Goal: Obtain resource: Obtain resource

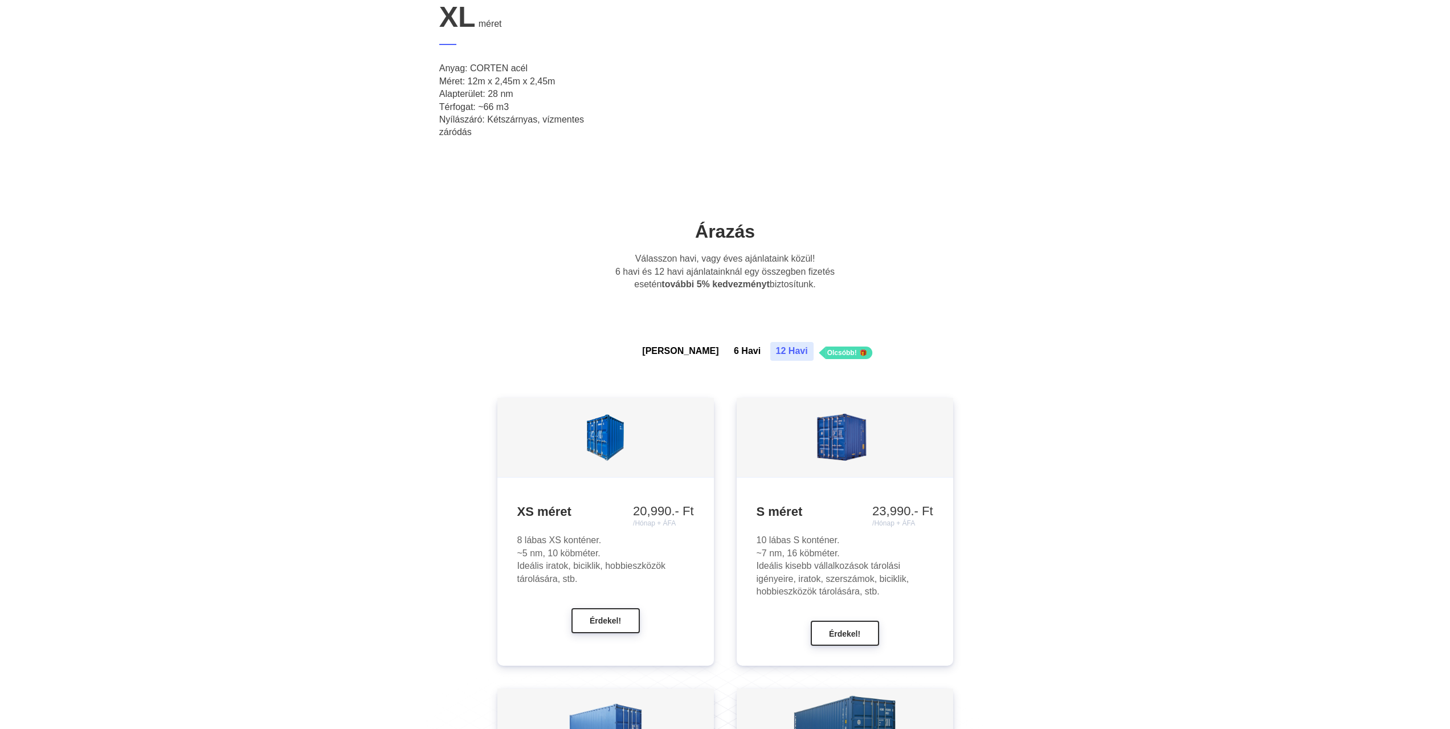
scroll to position [798, 0]
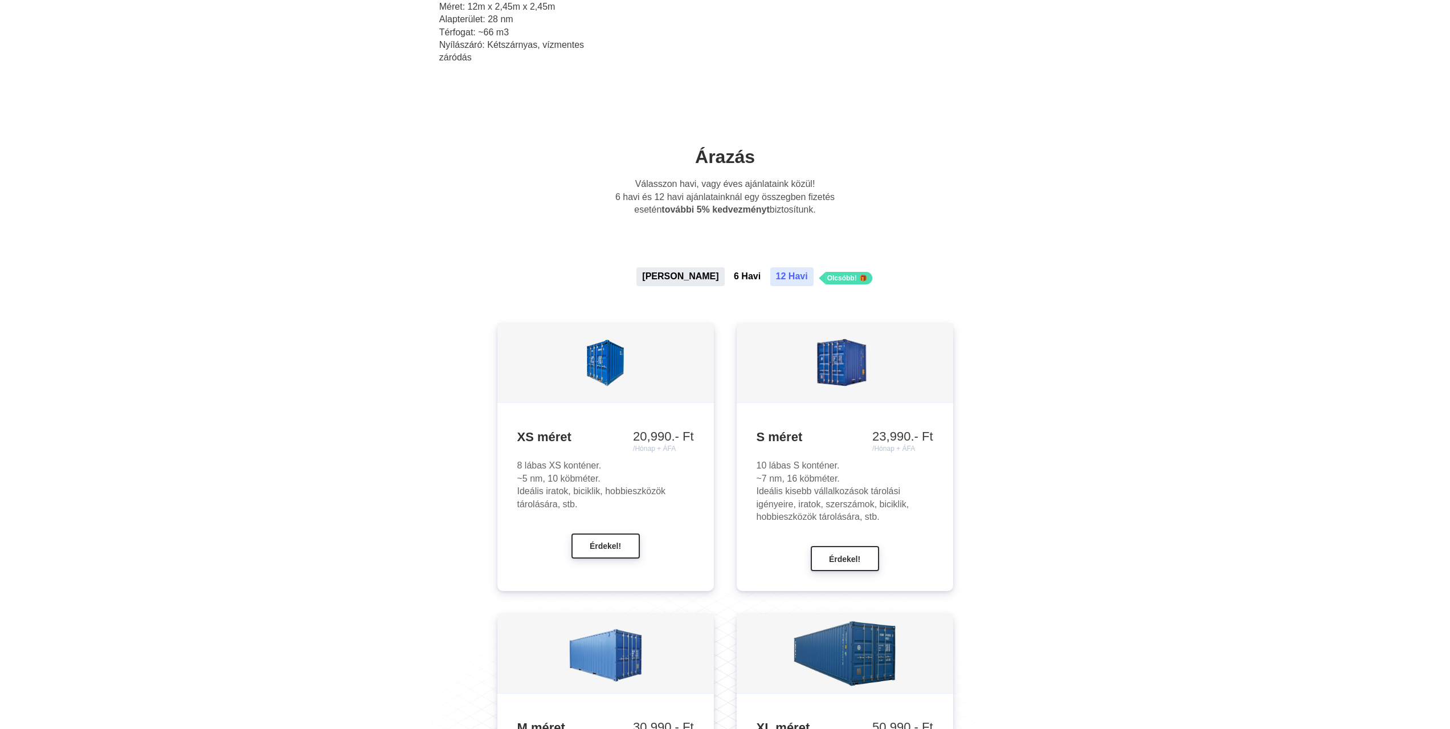
click at [680, 278] on button "[PERSON_NAME]" at bounding box center [680, 276] width 88 height 18
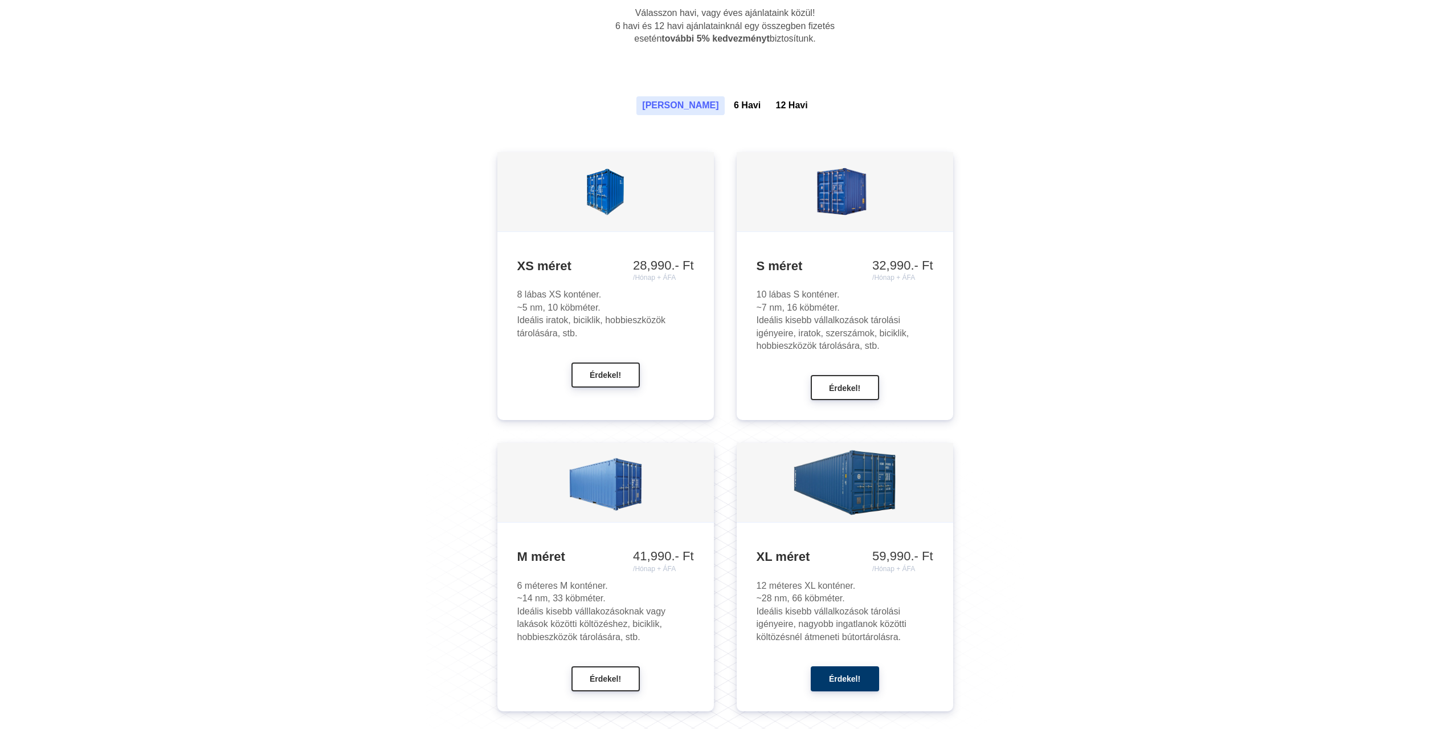
scroll to position [1025, 0]
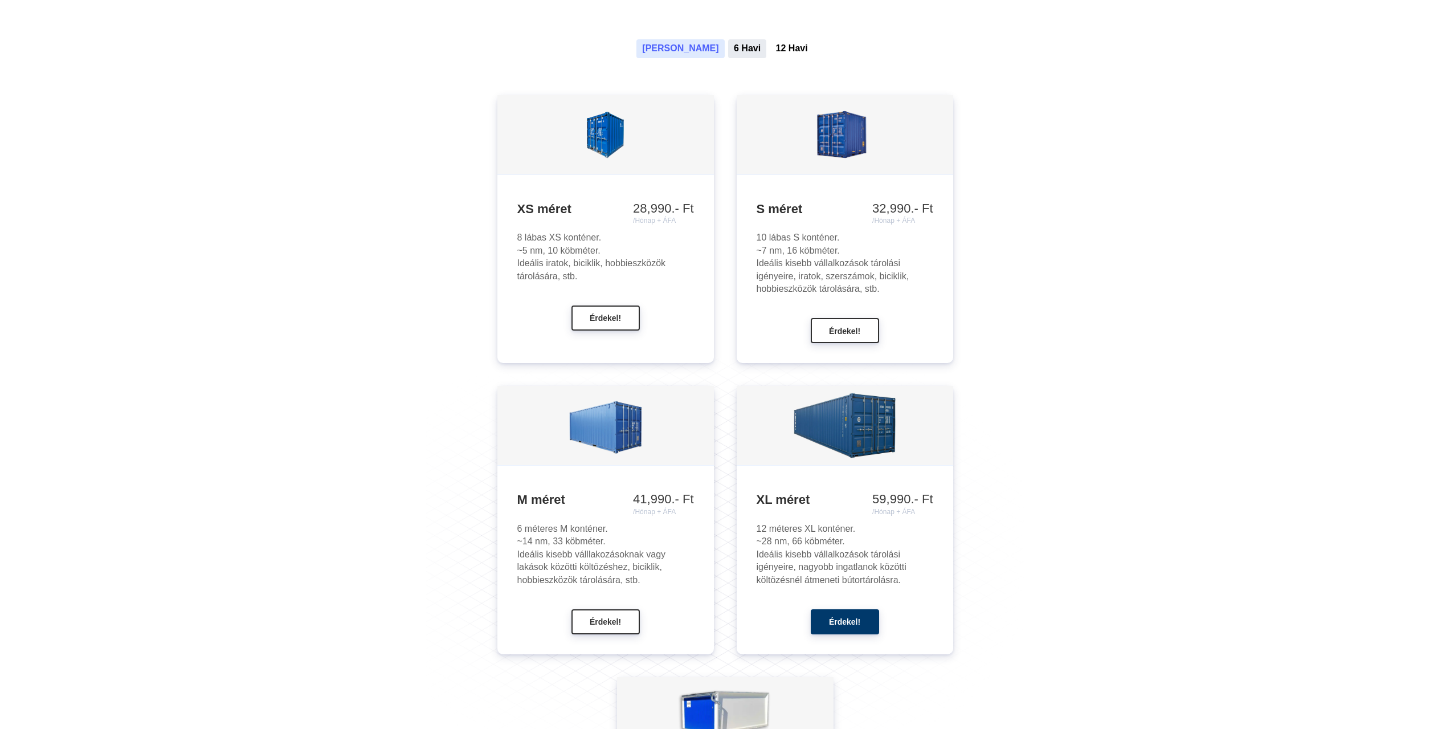
click at [728, 48] on button "6 Havi" at bounding box center [747, 48] width 38 height 18
click at [770, 47] on button "12 Havi" at bounding box center [791, 48] width 43 height 18
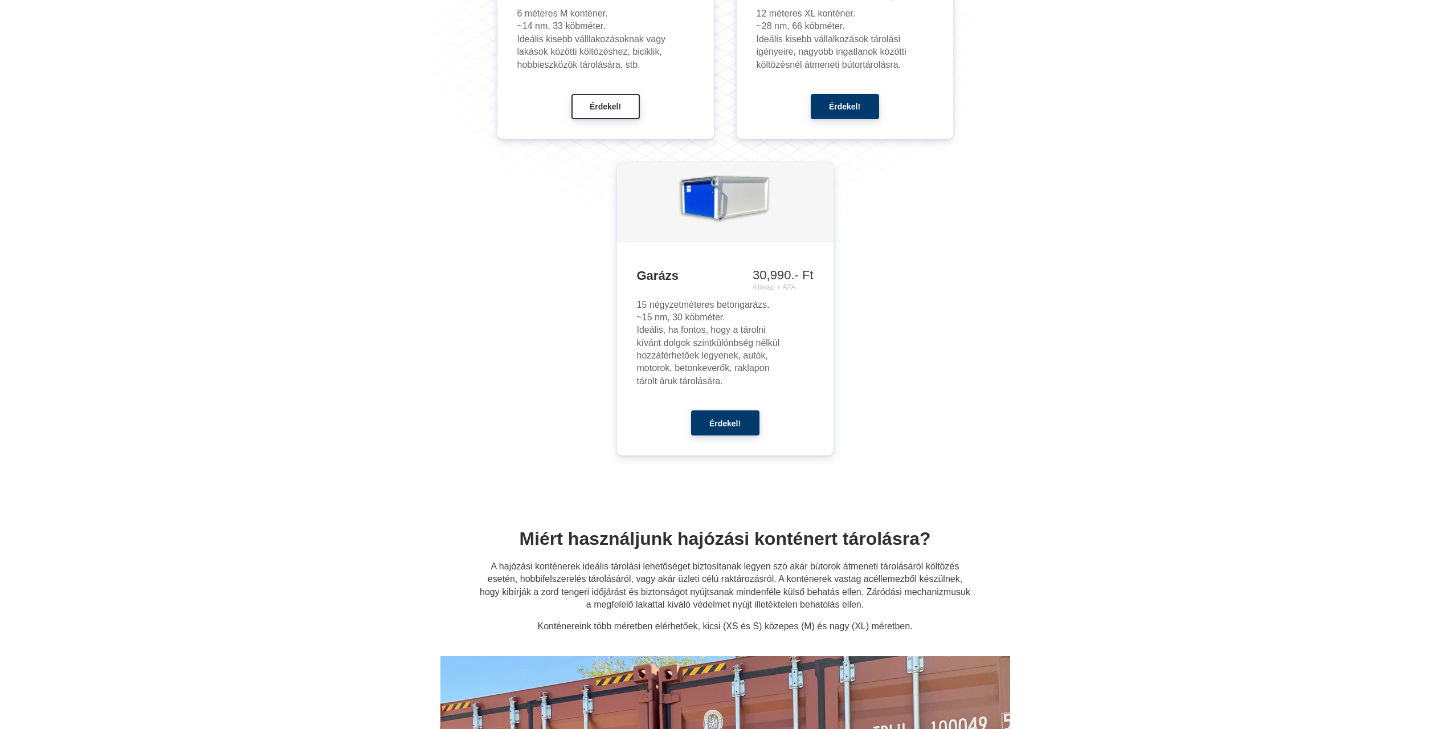
scroll to position [1652, 0]
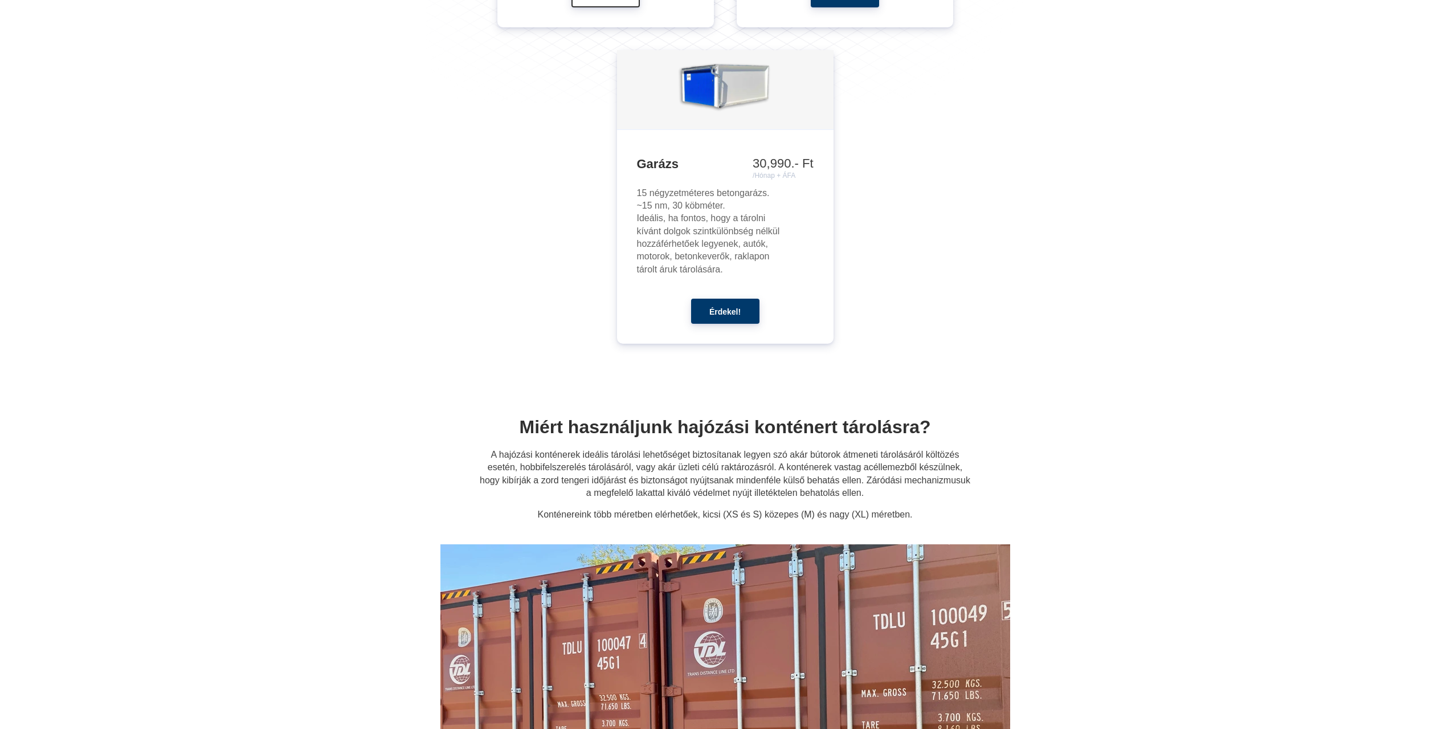
click at [722, 95] on img at bounding box center [725, 89] width 99 height 74
drag, startPoint x: 706, startPoint y: 307, endPoint x: 730, endPoint y: 305, distance: 24.0
click at [706, 308] on button "Érdekel!" at bounding box center [725, 309] width 68 height 25
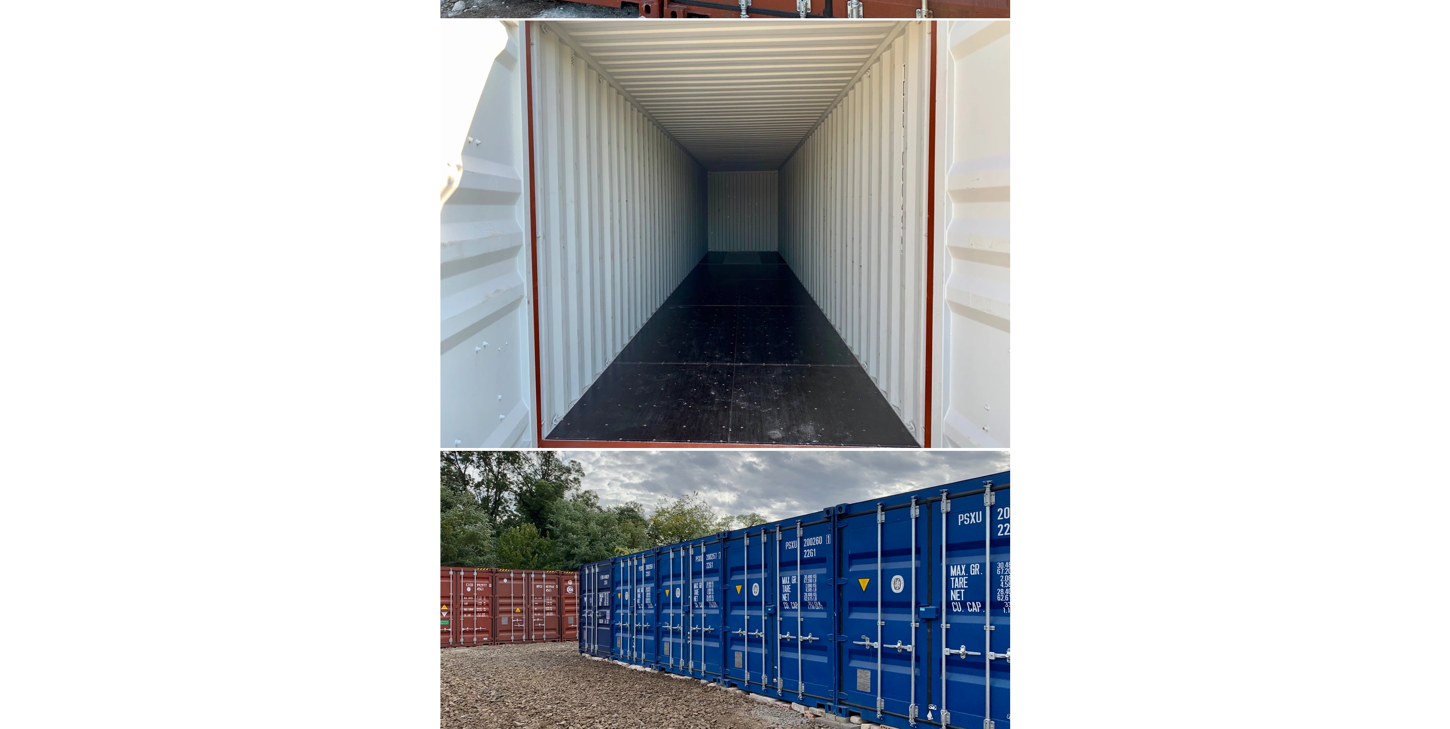
scroll to position [5762, 0]
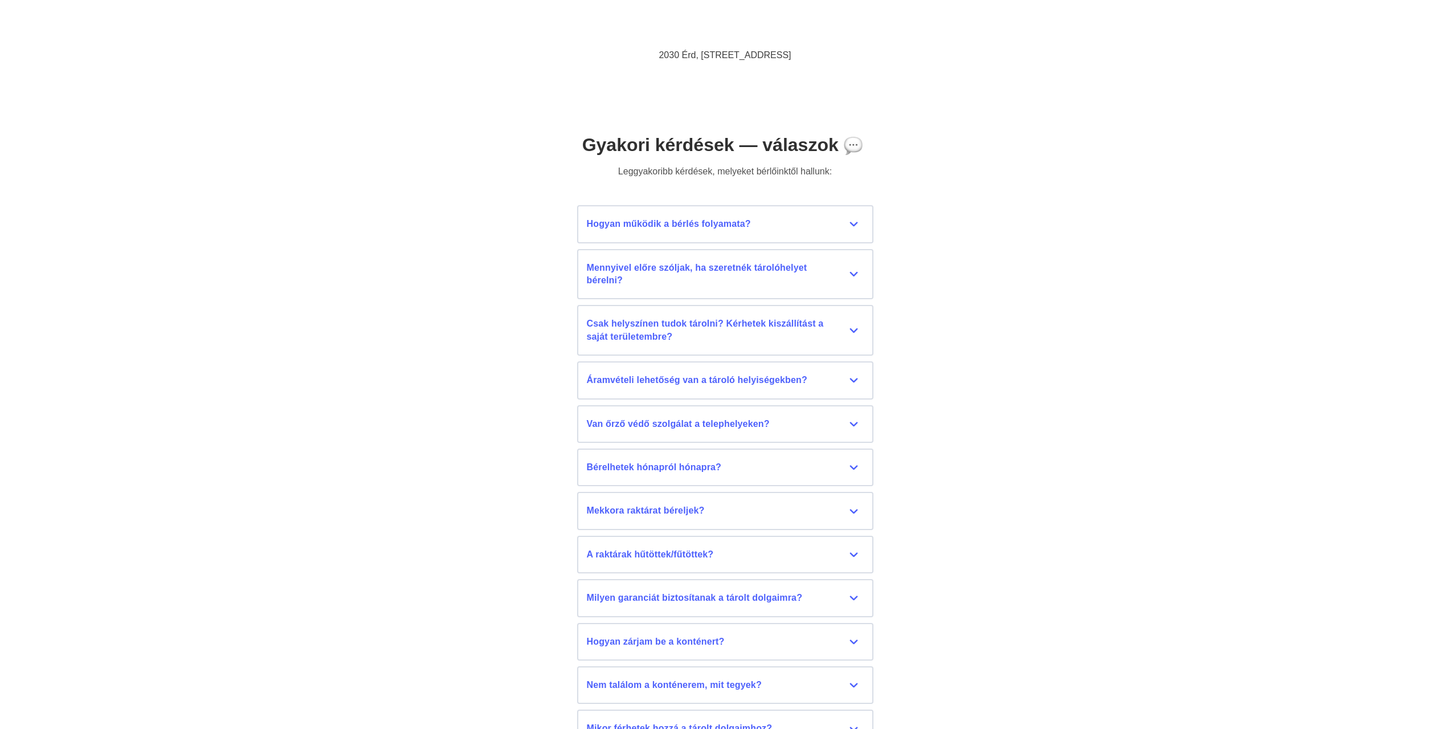
scroll to position [4785, 0]
